Goal: Task Accomplishment & Management: Manage account settings

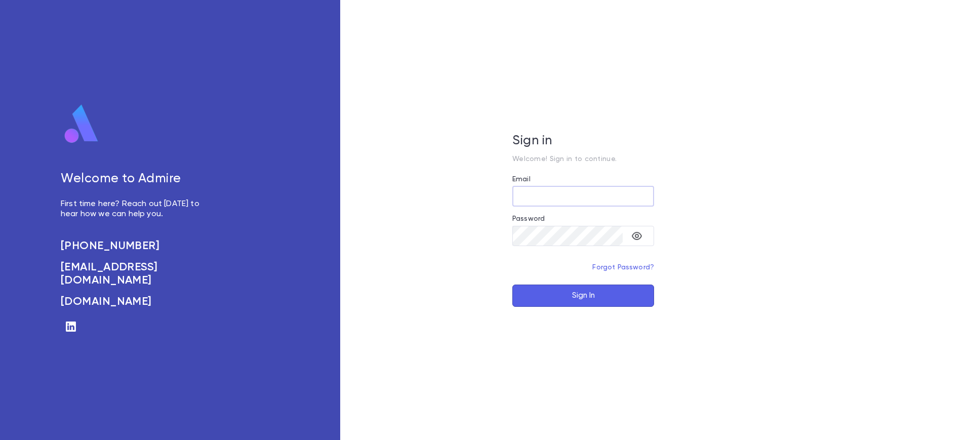
click at [540, 194] on input "Email" at bounding box center [583, 196] width 142 height 20
type input "**********"
click at [512, 285] on button "Sign In" at bounding box center [583, 296] width 142 height 22
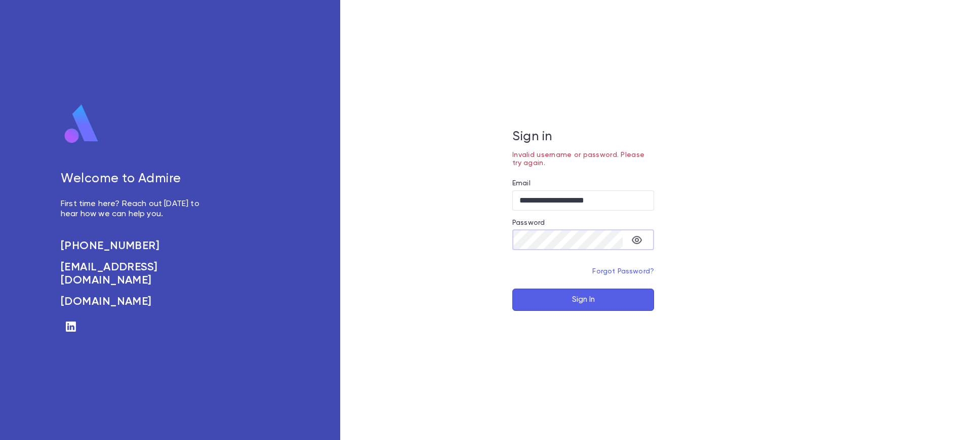
click at [640, 232] on button "toggle password visibility" at bounding box center [637, 240] width 20 height 20
click at [629, 233] on button "toggle password visibility" at bounding box center [637, 240] width 20 height 20
click at [633, 241] on icon "toggle password visibility" at bounding box center [637, 240] width 10 height 8
click at [512, 289] on button "Sign In" at bounding box center [583, 300] width 142 height 22
click at [504, 245] on div "**********" at bounding box center [583, 220] width 486 height 440
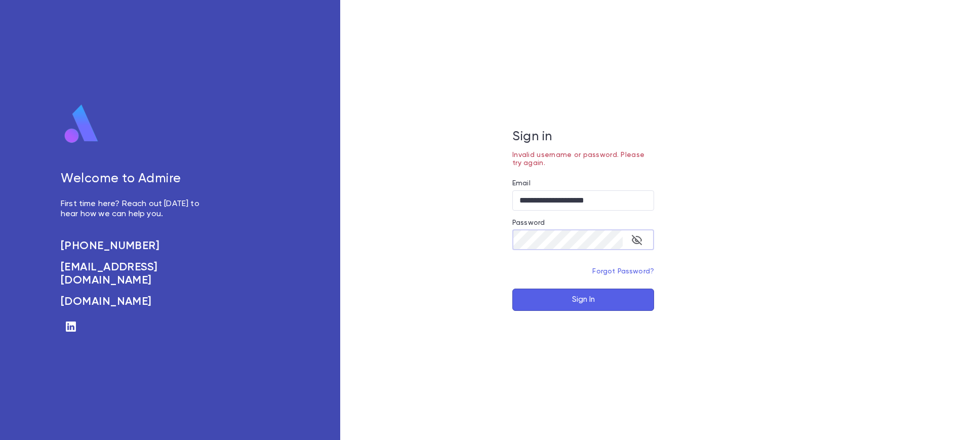
click at [512, 289] on button "Sign In" at bounding box center [583, 300] width 142 height 22
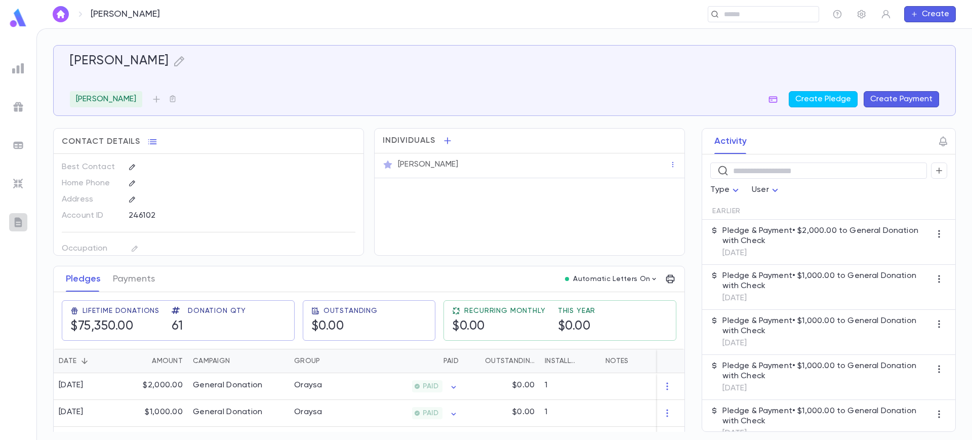
click at [18, 215] on div at bounding box center [18, 222] width 18 height 18
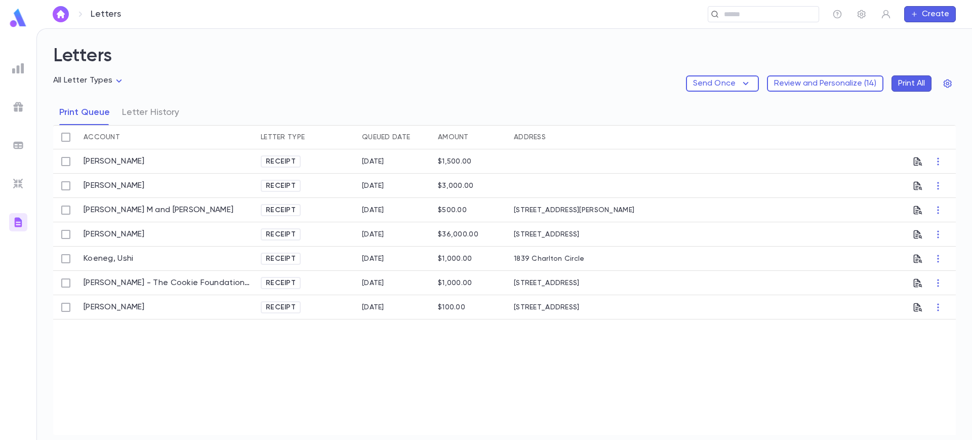
click at [13, 195] on ul at bounding box center [18, 247] width 36 height 385
click at [23, 184] on img at bounding box center [18, 184] width 12 height 12
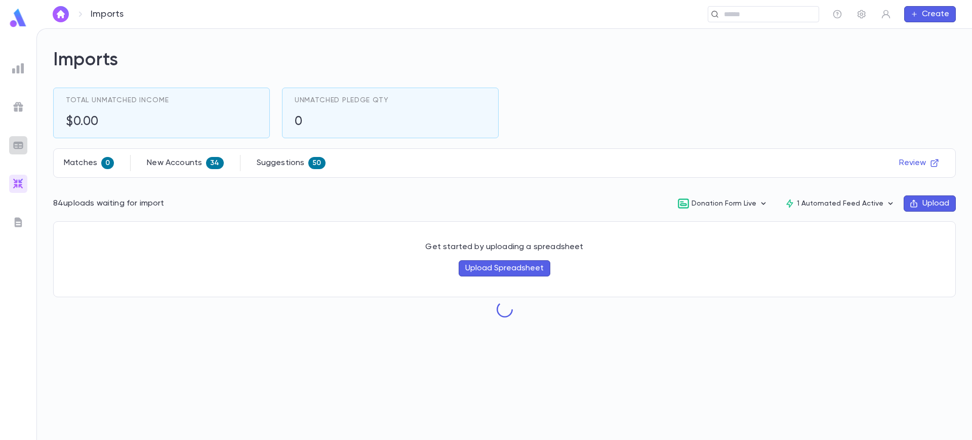
click at [21, 140] on img at bounding box center [18, 145] width 12 height 12
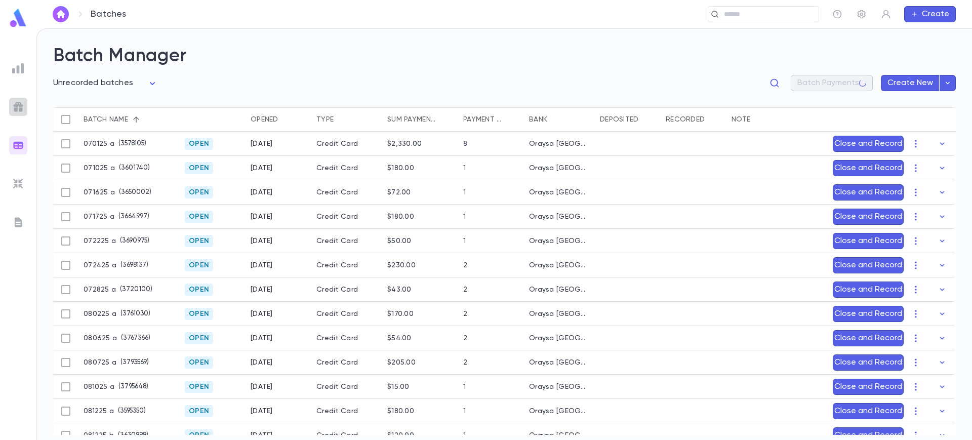
click at [16, 112] on div at bounding box center [18, 107] width 18 height 18
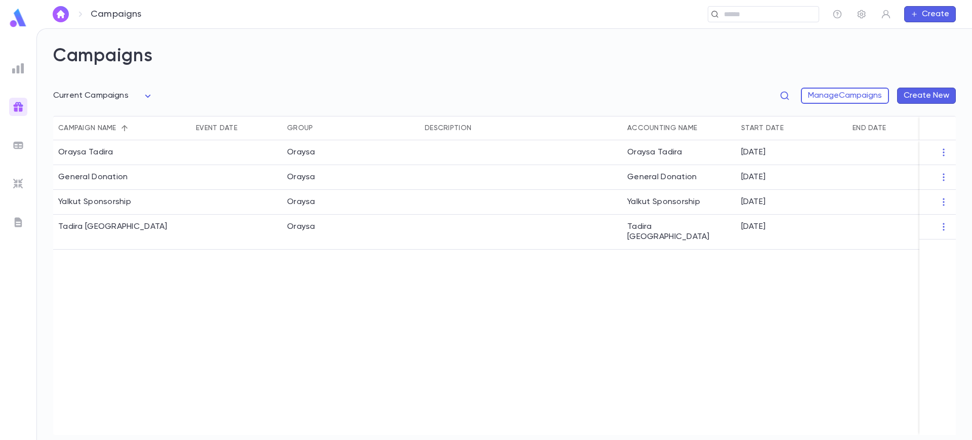
click at [16, 82] on ul at bounding box center [18, 247] width 36 height 385
